Goal: Transaction & Acquisition: Purchase product/service

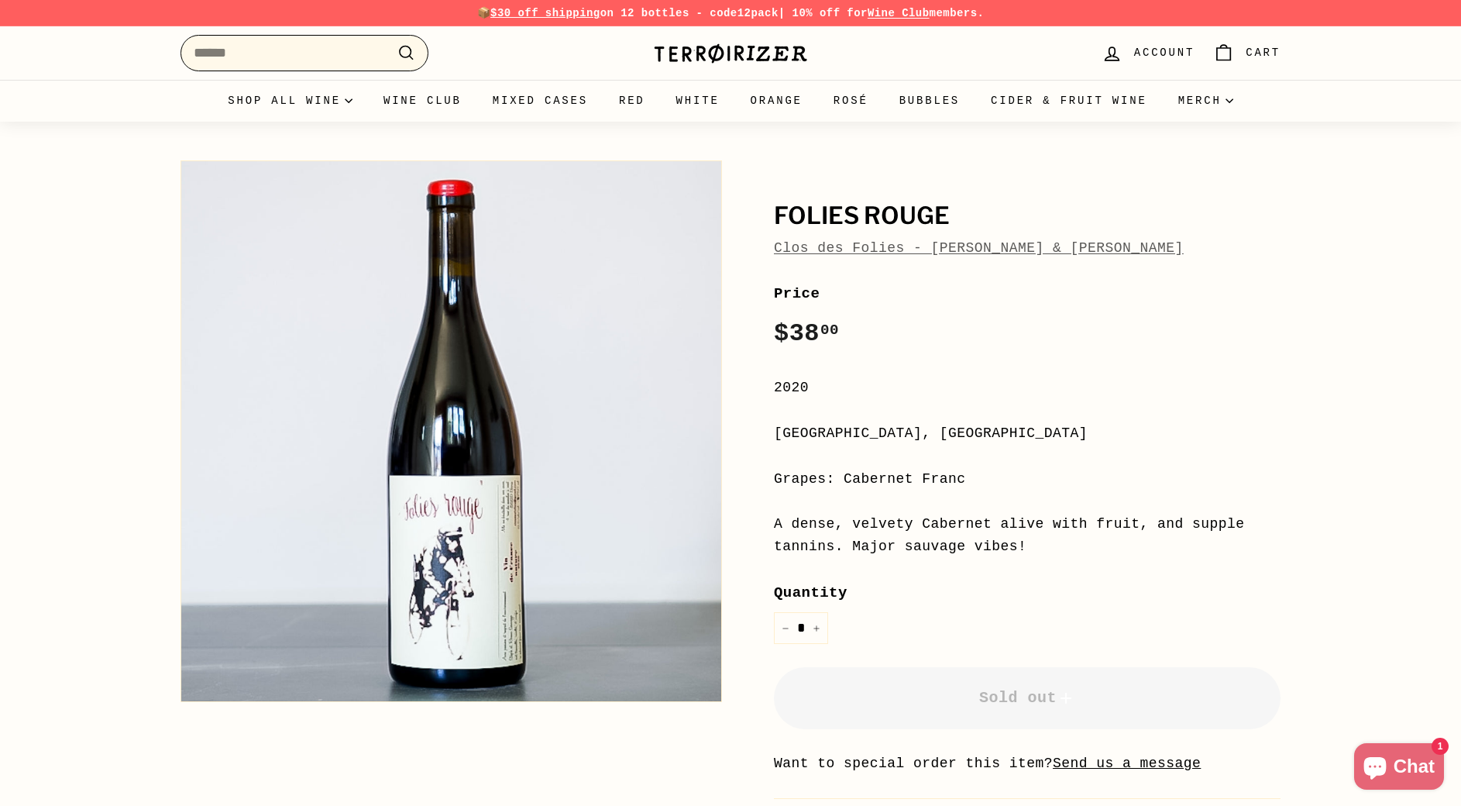
click at [232, 59] on input "Search" at bounding box center [304, 53] width 248 height 36
paste input "**********"
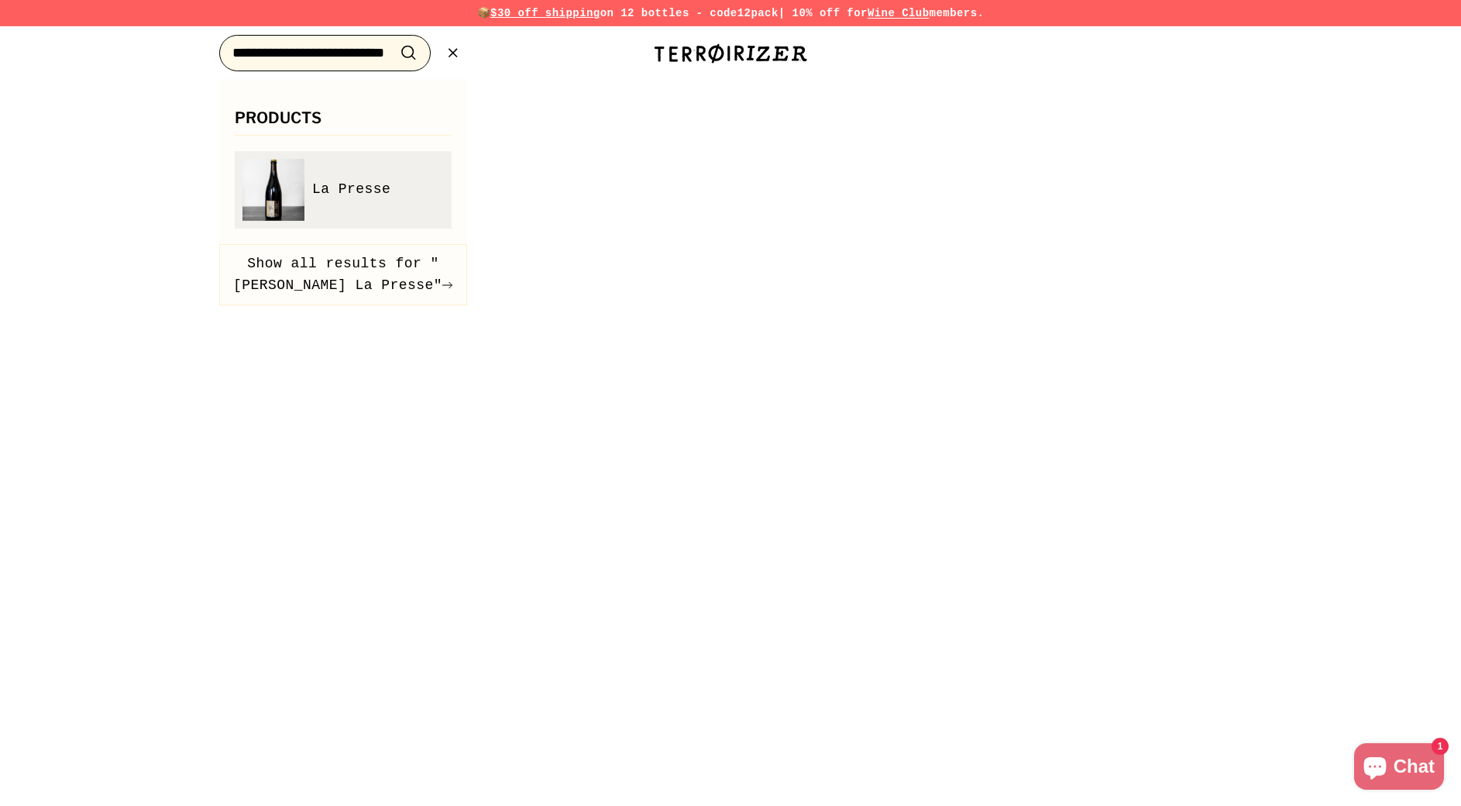
type input "**********"
click at [341, 181] on span "La Presse" at bounding box center [351, 189] width 78 height 22
